Goal: Information Seeking & Learning: Learn about a topic

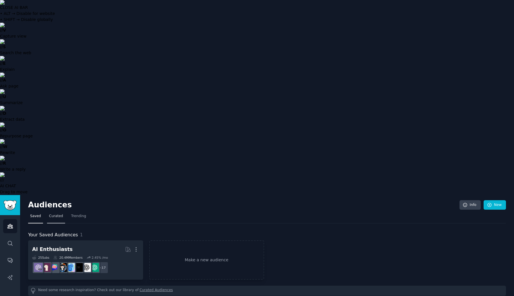
click at [55, 214] on span "Curated" at bounding box center [56, 216] width 14 height 5
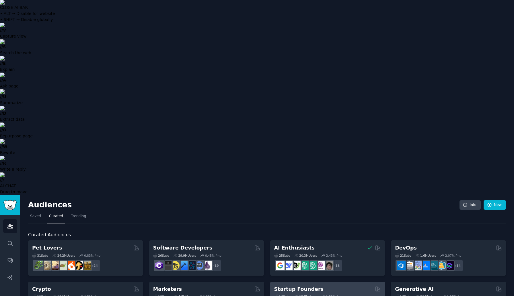
click at [303, 286] on h2 "Startup Founders" at bounding box center [298, 289] width 49 height 7
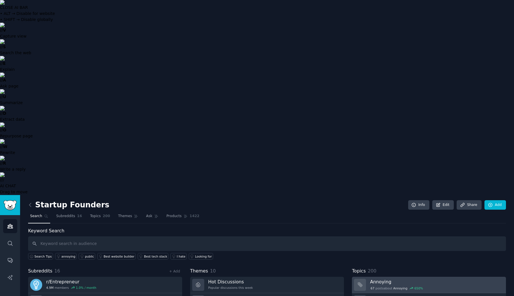
click at [383, 279] on h3 "Annoying" at bounding box center [436, 282] width 132 height 6
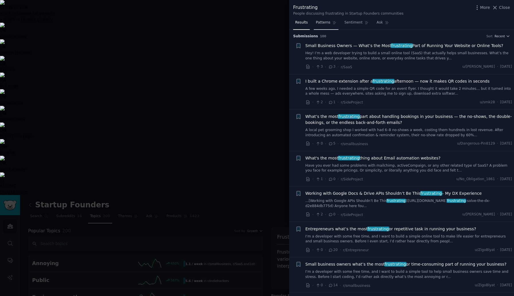
click at [320, 22] on span "Patterns" at bounding box center [323, 22] width 14 height 5
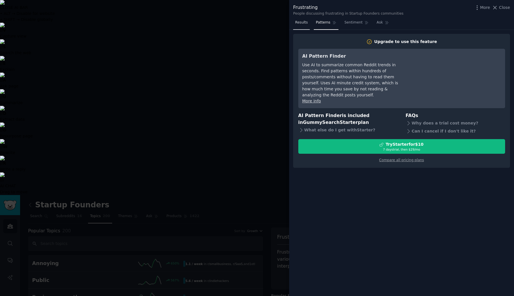
click at [304, 24] on span "Results" at bounding box center [301, 22] width 13 height 5
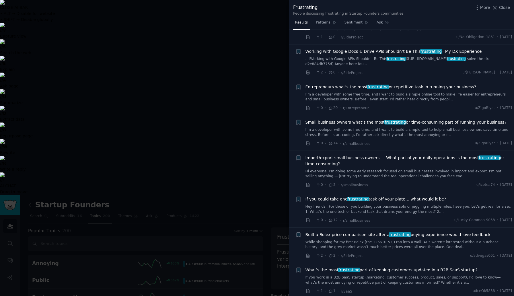
scroll to position [143, 0]
click at [382, 200] on span "If you could take one frustrating task off your plate… what would it be?" at bounding box center [375, 198] width 141 height 6
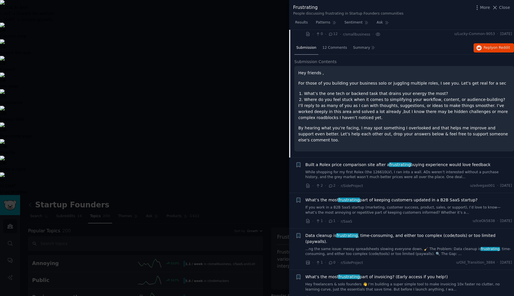
scroll to position [346, 0]
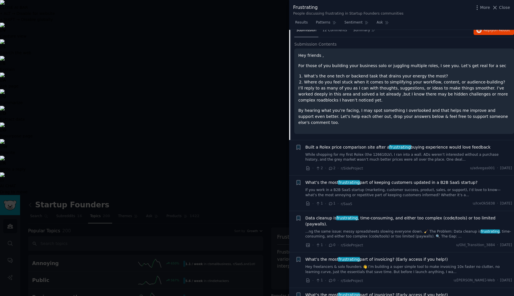
click at [208, 38] on div at bounding box center [257, 148] width 514 height 296
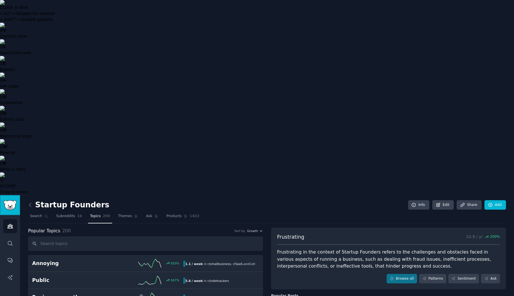
click at [13, 200] on img "Sidebar" at bounding box center [9, 205] width 13 height 10
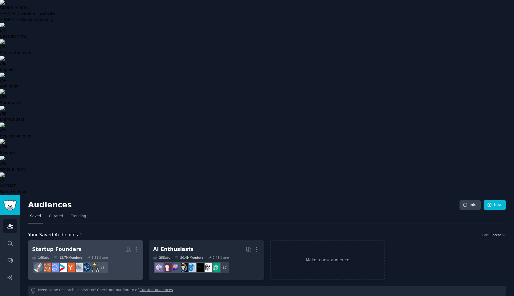
click at [85, 244] on h2 "Startup Founders More" at bounding box center [85, 249] width 107 height 10
